Goal: Navigation & Orientation: Find specific page/section

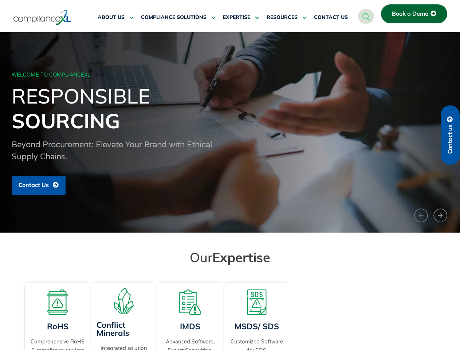
click at [287, 17] on span "RESOURCES" at bounding box center [282, 17] width 31 height 7
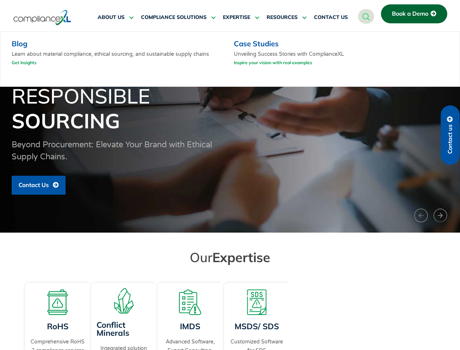
click at [230, 132] on h1 "Responsible Sourcing" at bounding box center [230, 108] width 437 height 50
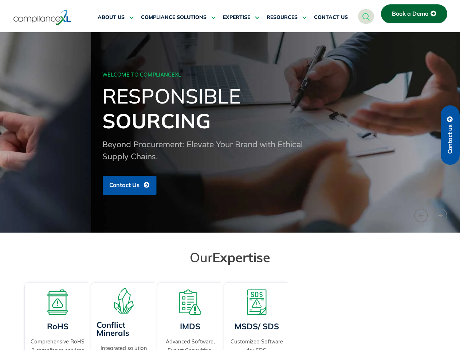
click at [230, 132] on h1 "Responsible Sourcing" at bounding box center [320, 108] width 437 height 50
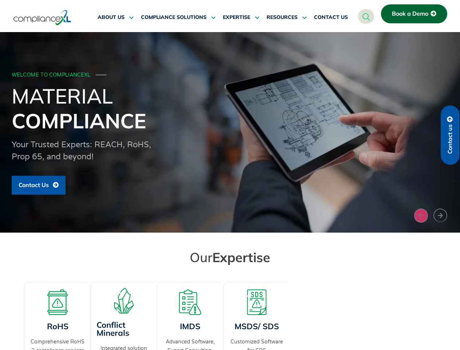
click at [421, 215] on button "‹" at bounding box center [421, 215] width 14 height 14
